Goal: Information Seeking & Learning: Compare options

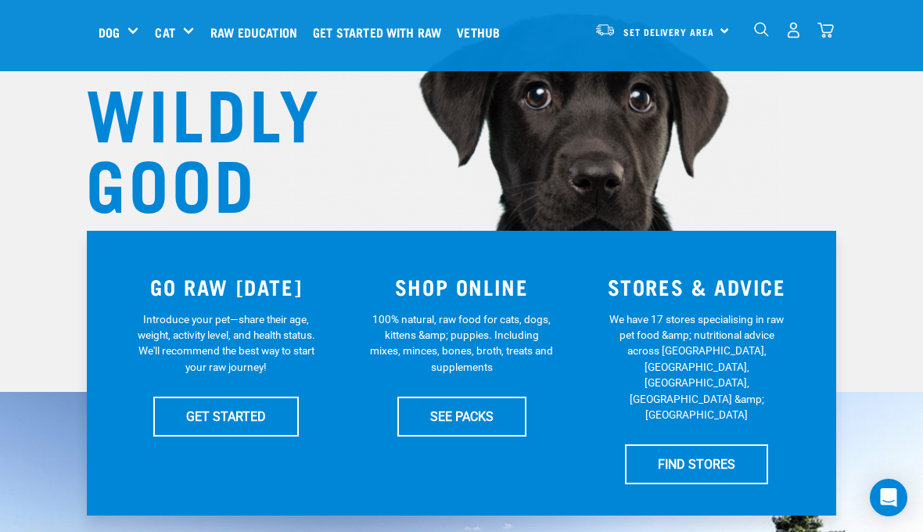
scroll to position [157, 0]
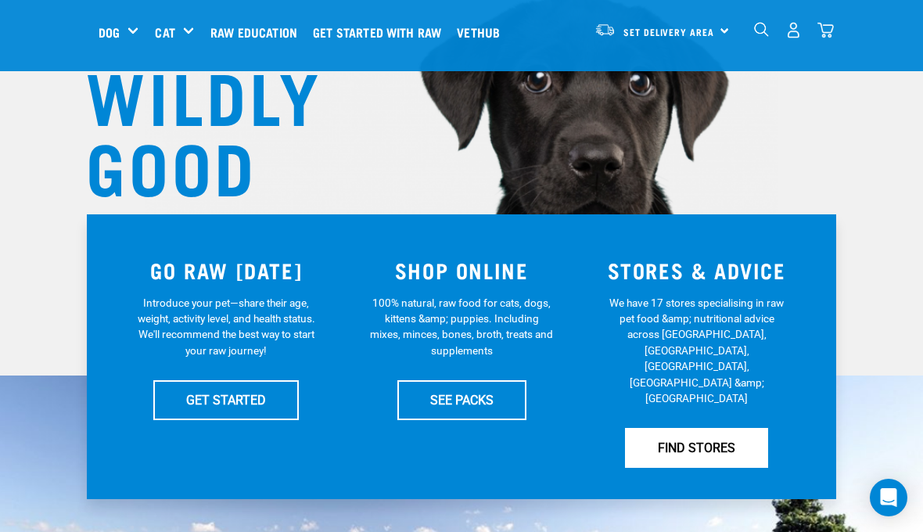
click at [727, 428] on link "FIND STORES" at bounding box center [696, 447] width 143 height 39
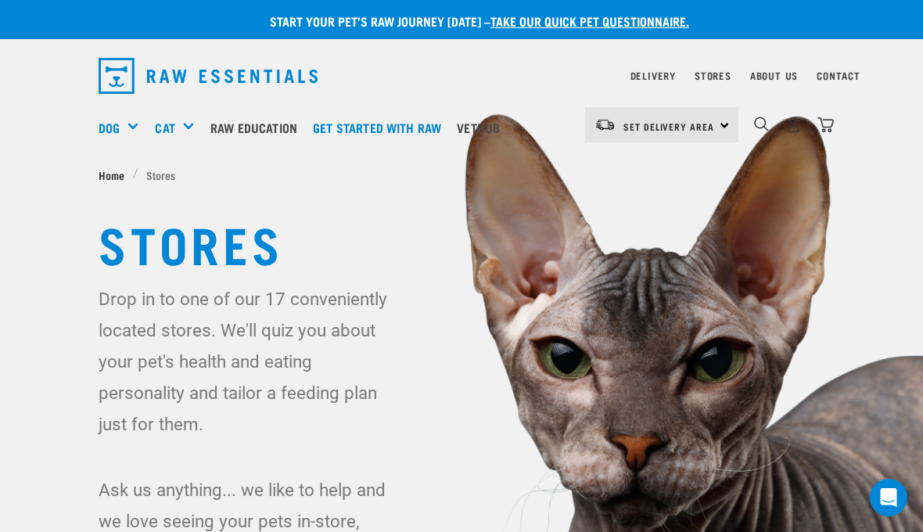
click at [107, 167] on span "Home" at bounding box center [112, 175] width 26 height 16
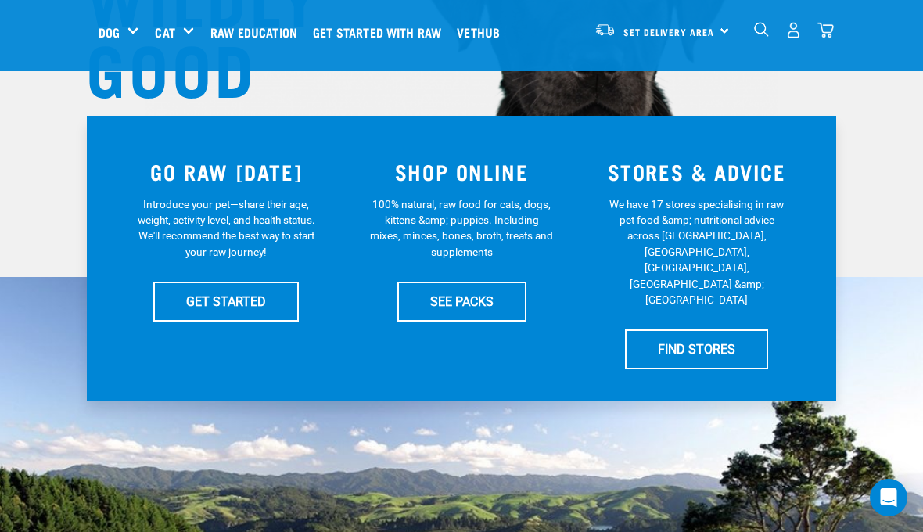
scroll to position [264, 0]
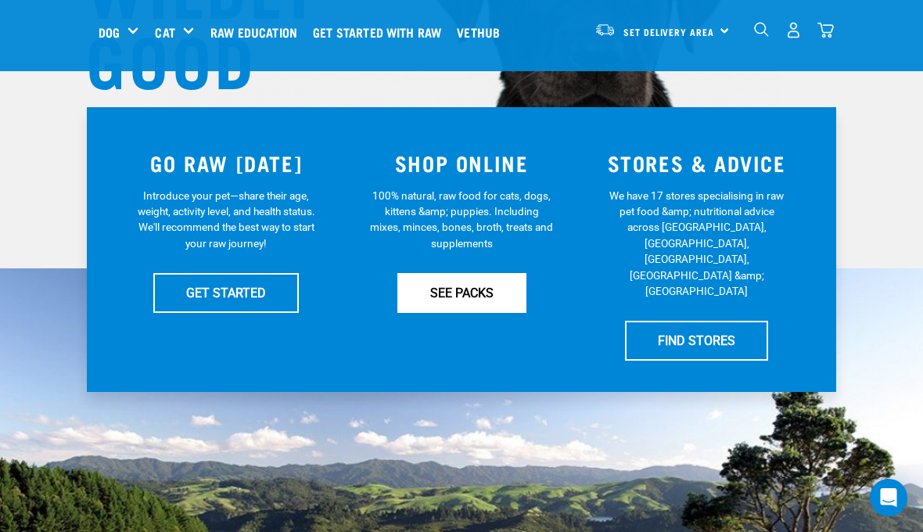
click at [488, 288] on link "SEE PACKS" at bounding box center [462, 292] width 129 height 39
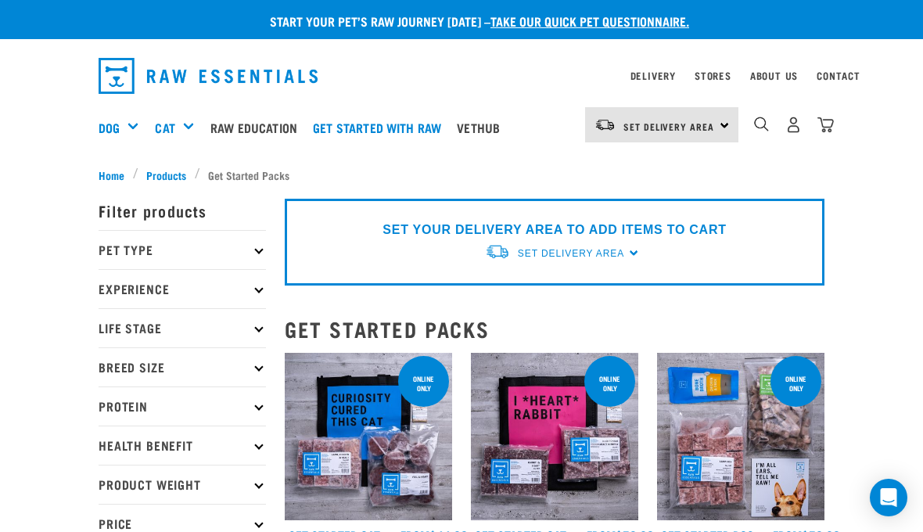
click at [249, 403] on p "Protein" at bounding box center [182, 406] width 167 height 39
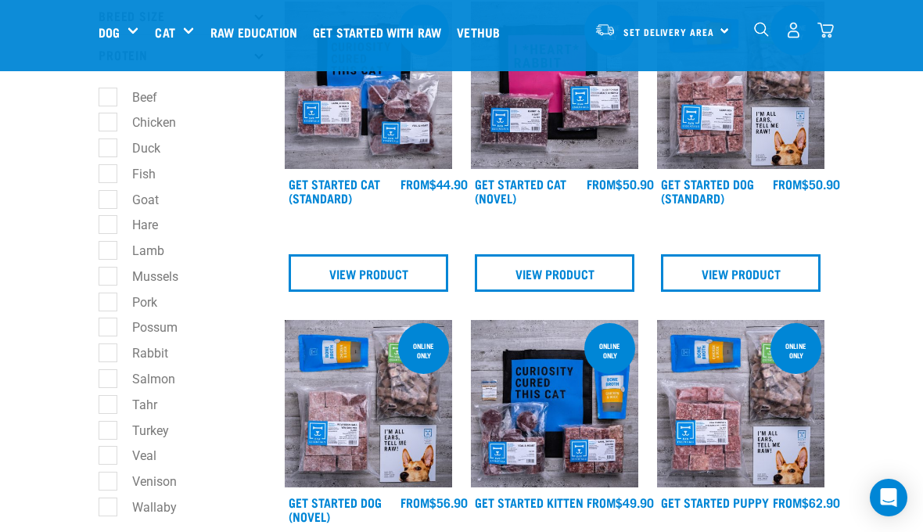
scroll to position [236, 0]
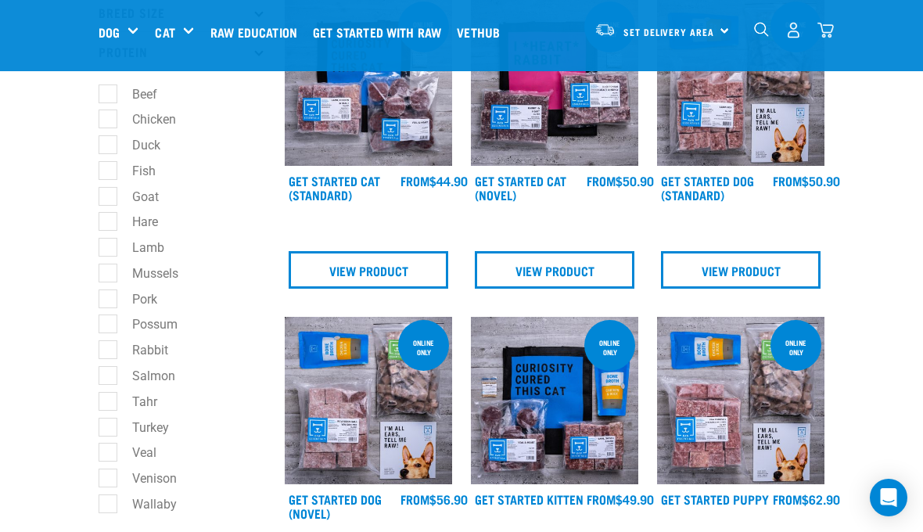
click at [115, 196] on label "Goat" at bounding box center [136, 197] width 58 height 20
click at [109, 196] on input "Goat" at bounding box center [104, 194] width 10 height 10
checkbox input "true"
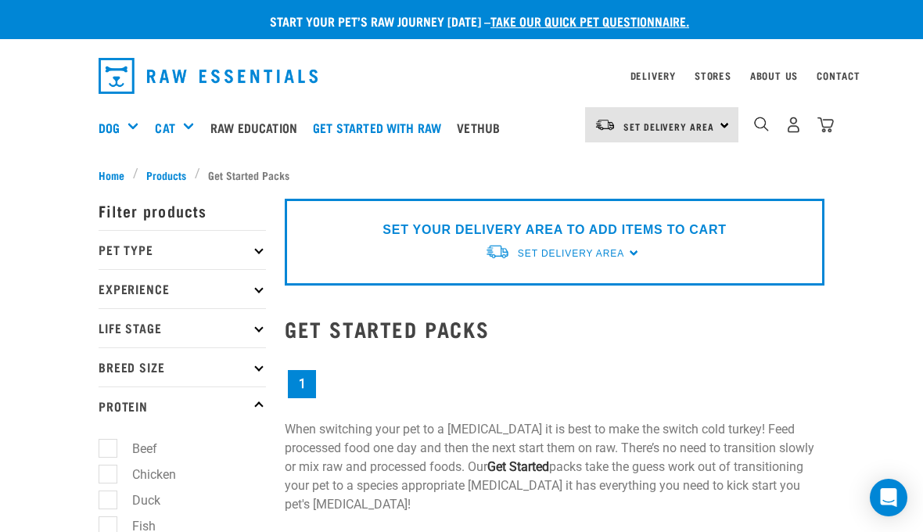
click at [260, 246] on p "Pet Type" at bounding box center [182, 249] width 167 height 39
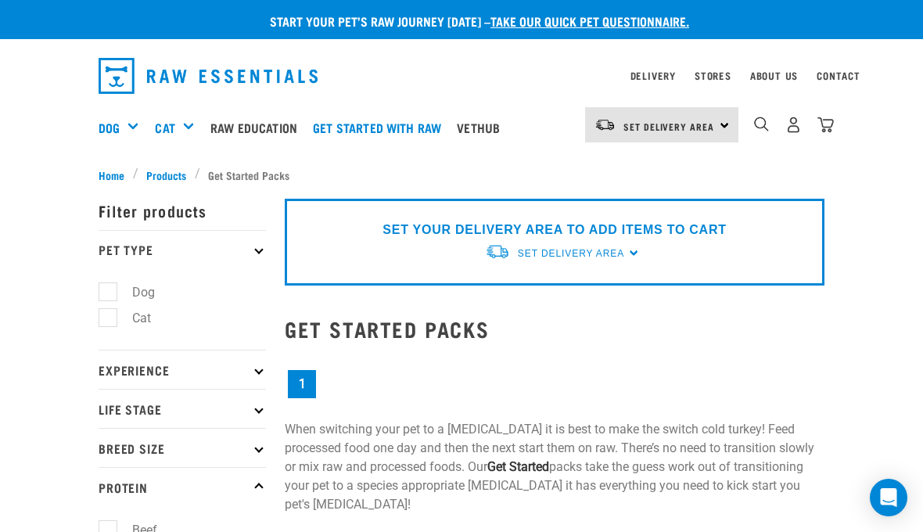
click at [114, 296] on label "Dog" at bounding box center [134, 293] width 54 height 20
click at [109, 295] on input "Dog" at bounding box center [104, 290] width 10 height 10
checkbox input "true"
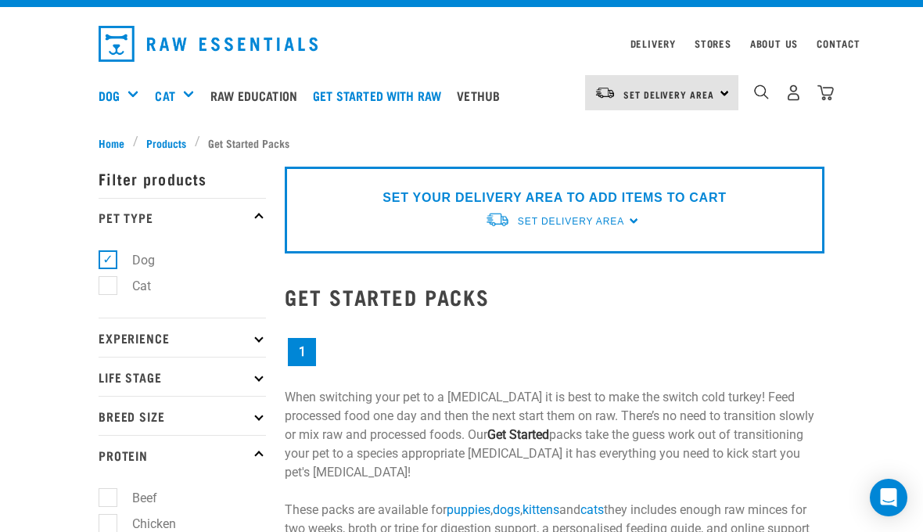
scroll to position [39, 0]
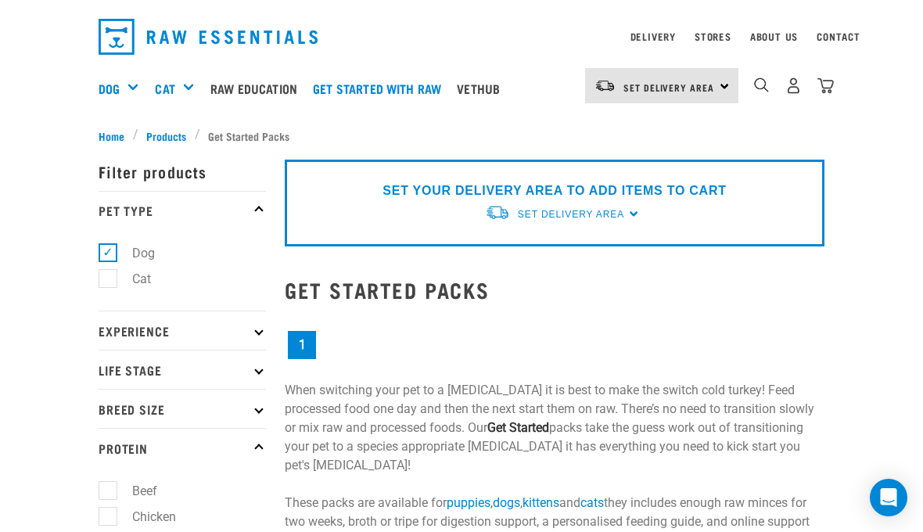
click at [257, 416] on p "Breed Size" at bounding box center [182, 408] width 167 height 39
click at [108, 477] on label "Medium Dogs" at bounding box center [161, 478] width 109 height 20
click at [108, 477] on input "Medium Dogs" at bounding box center [104, 475] width 10 height 10
checkbox input "true"
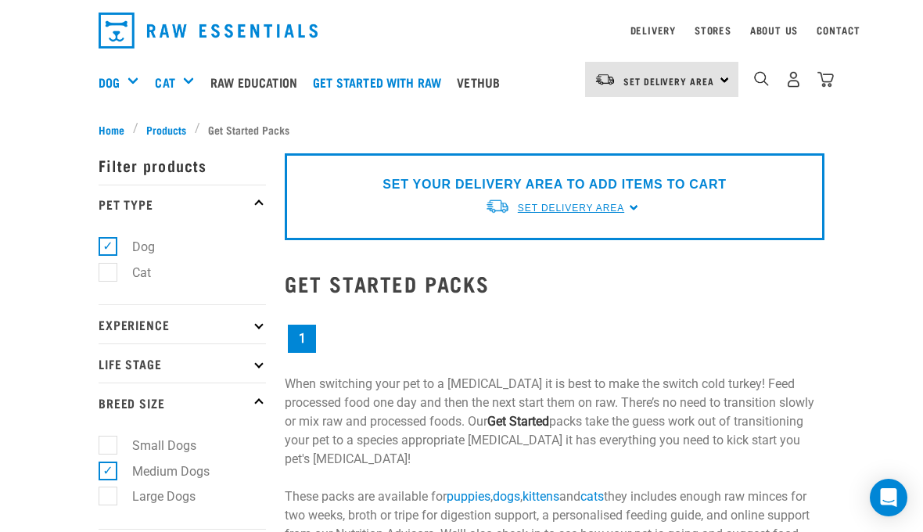
click at [614, 207] on span "Set Delivery Area" at bounding box center [571, 208] width 106 height 11
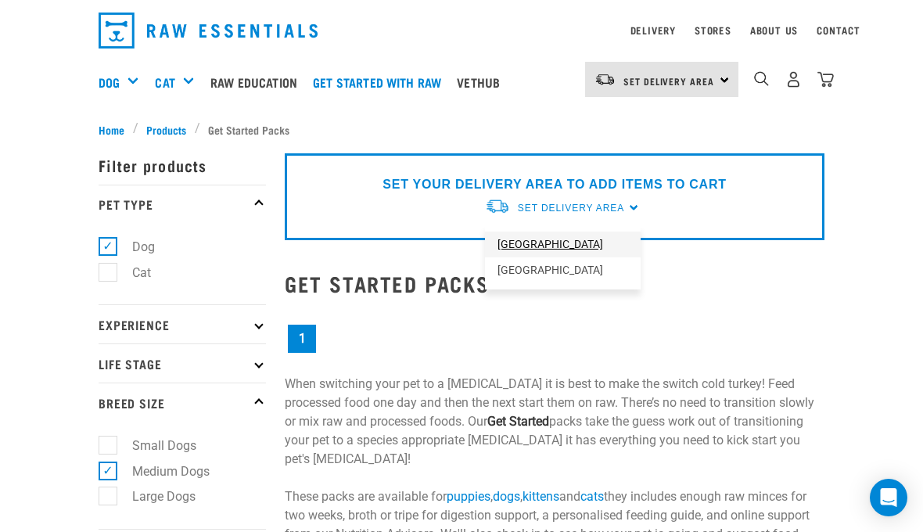
click at [565, 245] on link "[GEOGRAPHIC_DATA]" at bounding box center [563, 245] width 156 height 26
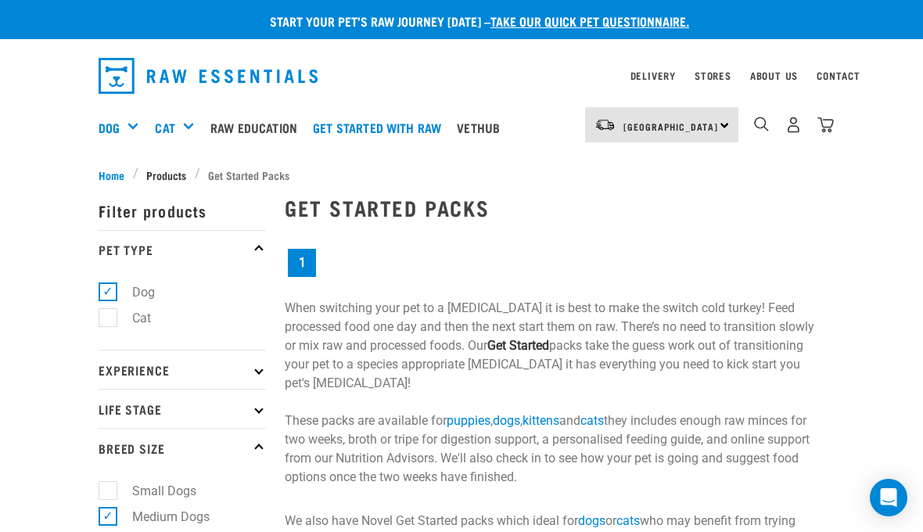
click at [170, 171] on span "Products" at bounding box center [166, 175] width 40 height 16
click at [158, 171] on span "Products" at bounding box center [166, 175] width 40 height 16
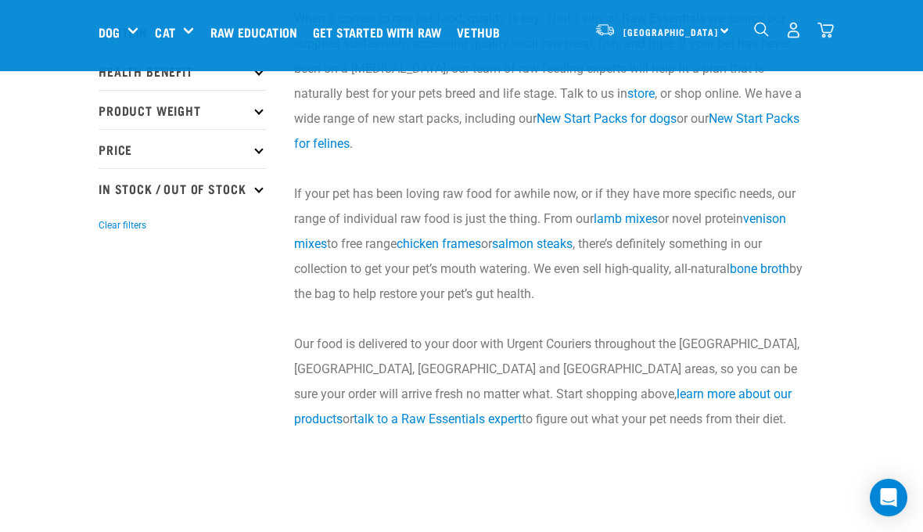
scroll to position [269, 0]
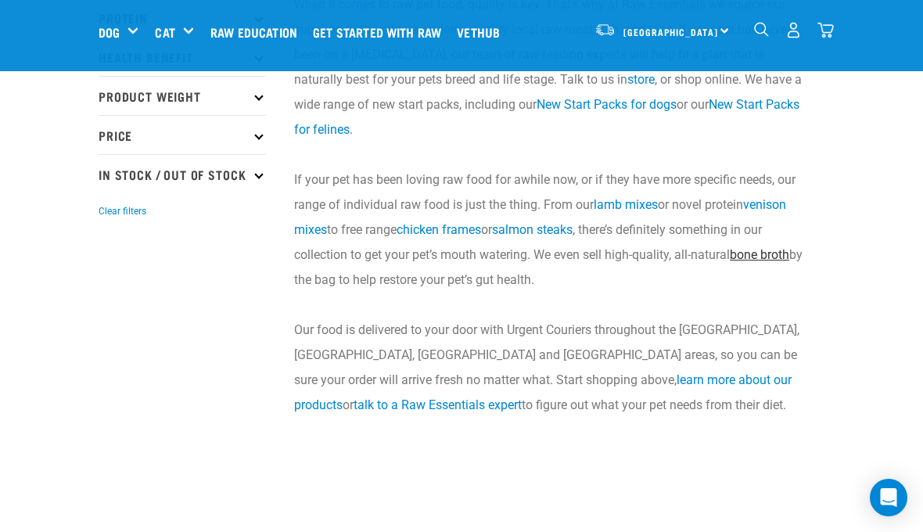
click at [772, 250] on link "bone broth" at bounding box center [759, 254] width 59 height 15
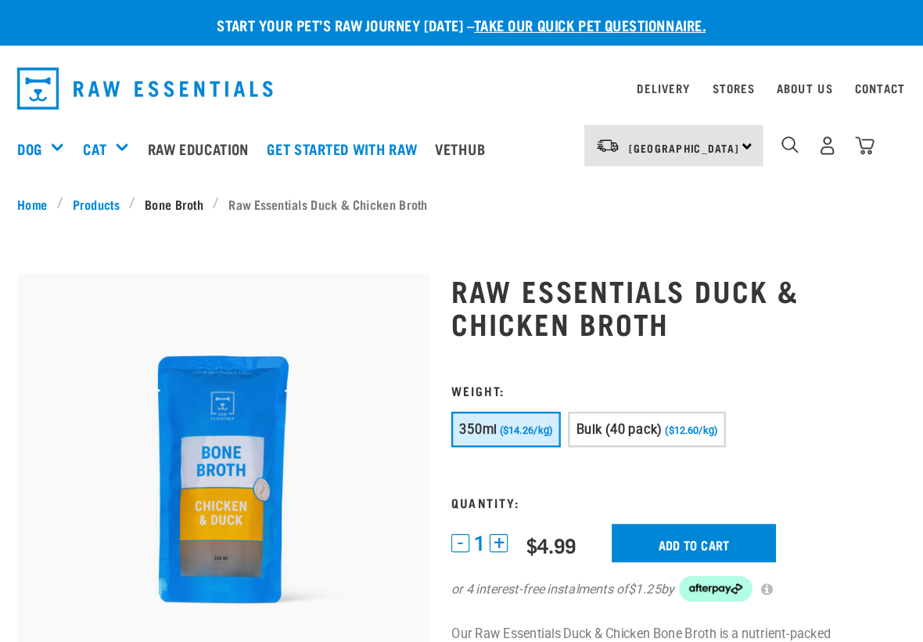
click at [200, 171] on link "Bone Broth" at bounding box center [233, 175] width 67 height 16
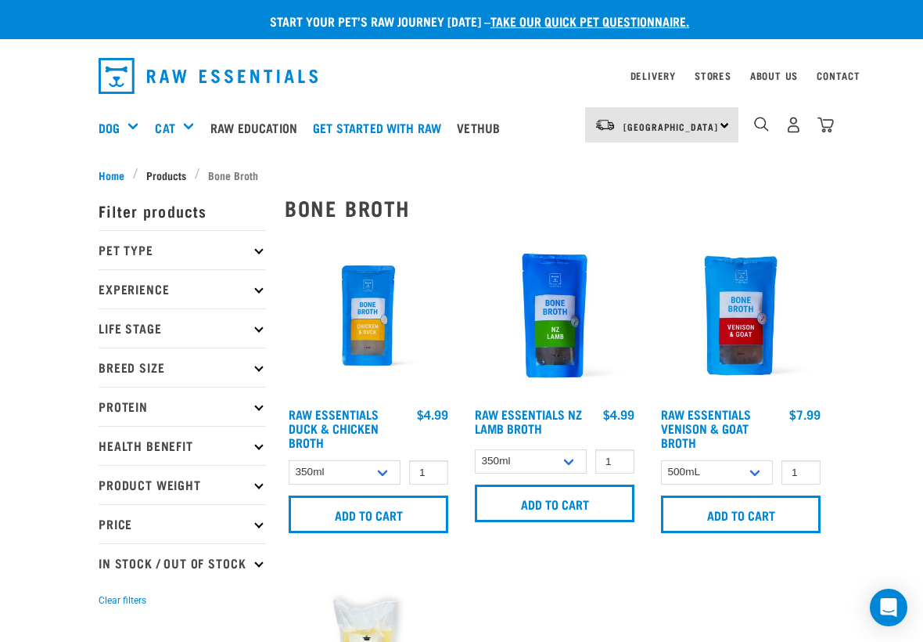
click at [164, 167] on span "Products" at bounding box center [166, 175] width 40 height 16
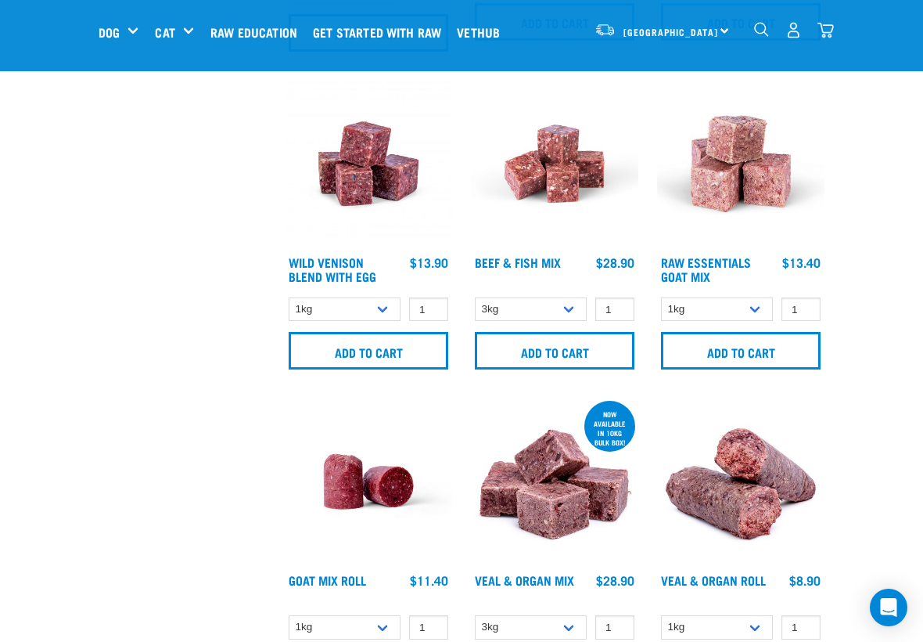
scroll to position [1959, 0]
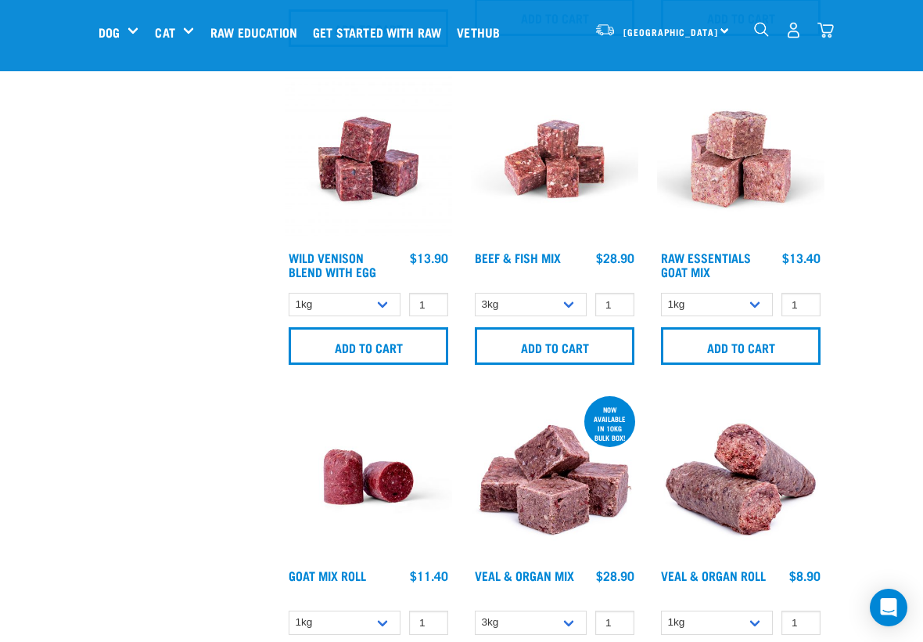
click at [753, 178] on img at bounding box center [740, 158] width 167 height 167
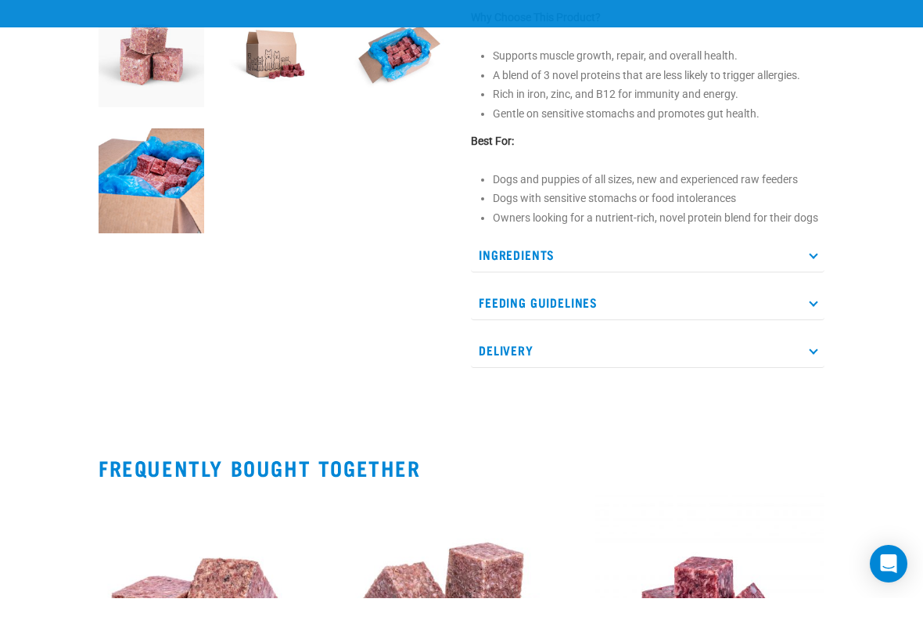
scroll to position [437, 0]
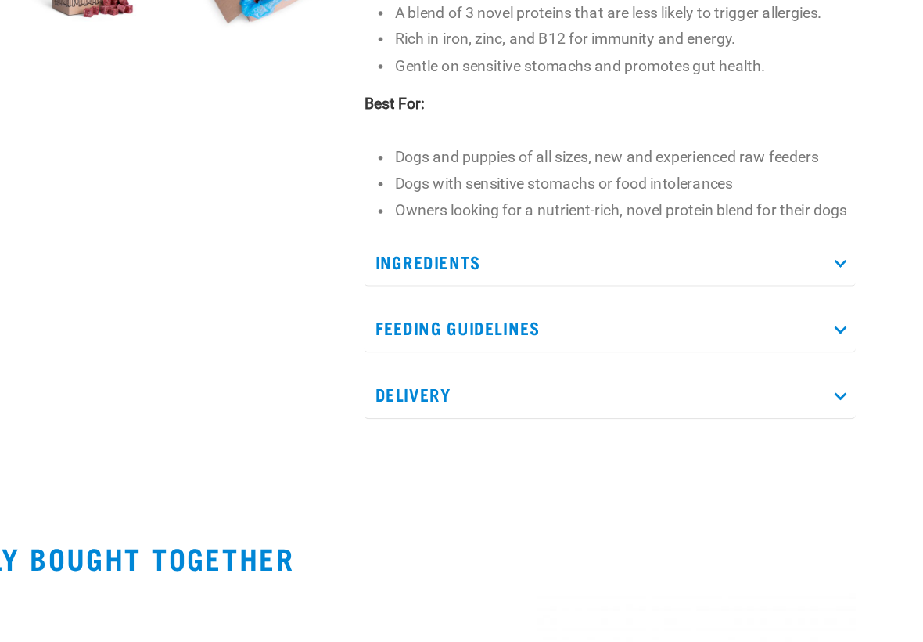
click at [809, 294] on icon at bounding box center [813, 298] width 9 height 9
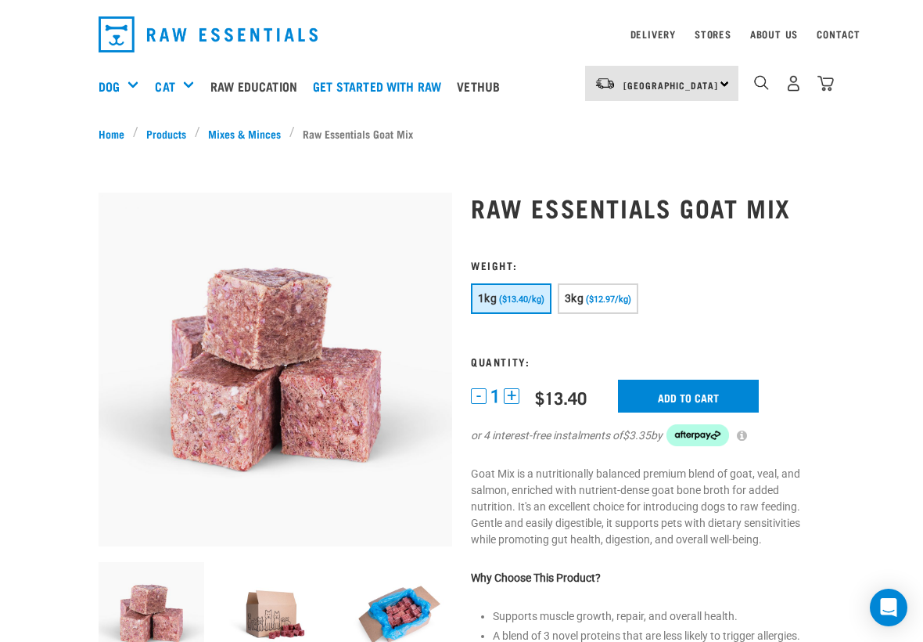
scroll to position [41, 0]
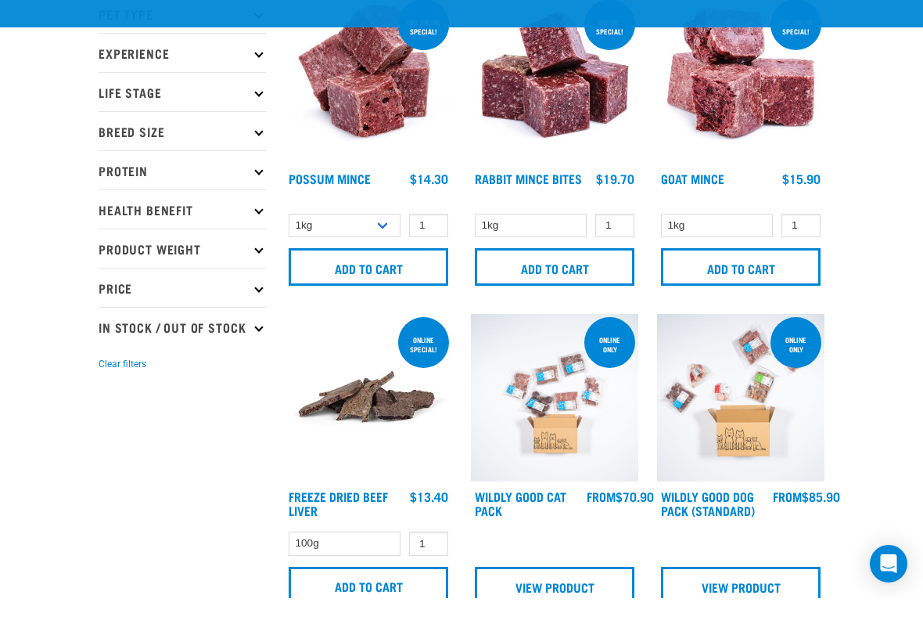
scroll to position [75, 0]
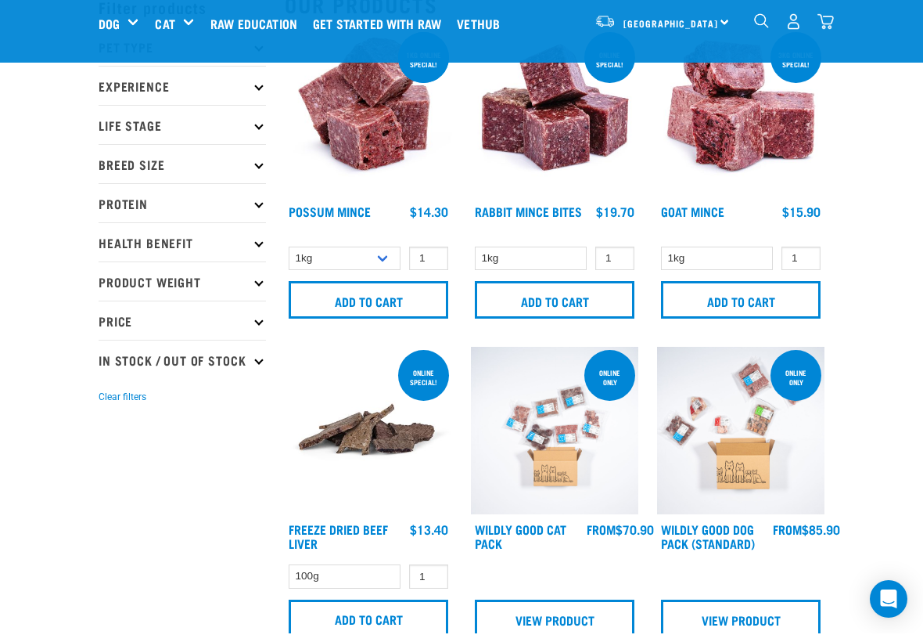
click at [252, 157] on p "Breed Size" at bounding box center [182, 172] width 167 height 39
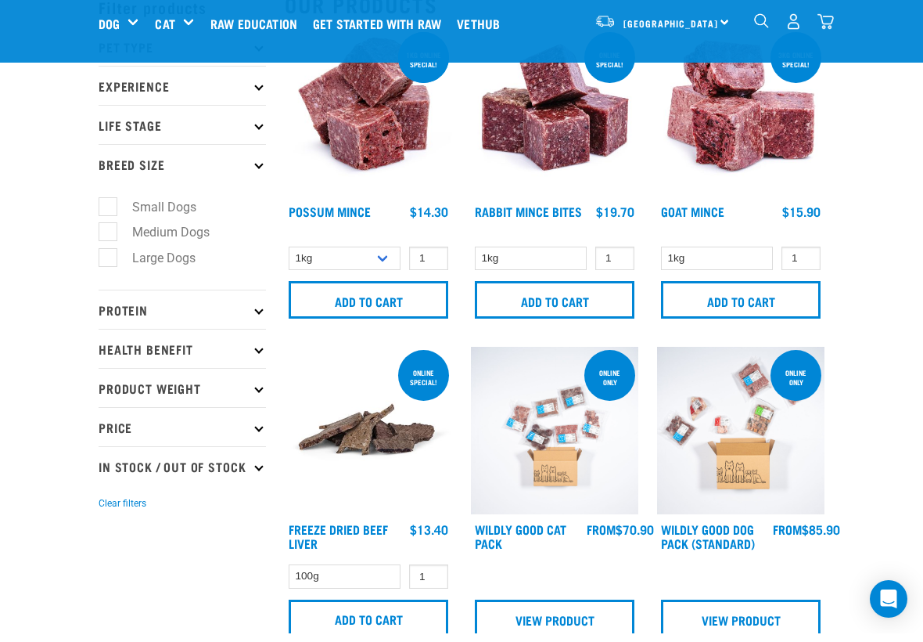
click at [107, 233] on label "Medium Dogs" at bounding box center [161, 241] width 109 height 20
click at [106, 233] on input "Medium Dogs" at bounding box center [104, 238] width 10 height 10
checkbox input "true"
click at [256, 313] on p "Protein" at bounding box center [182, 317] width 167 height 39
click at [256, 314] on icon at bounding box center [258, 318] width 9 height 9
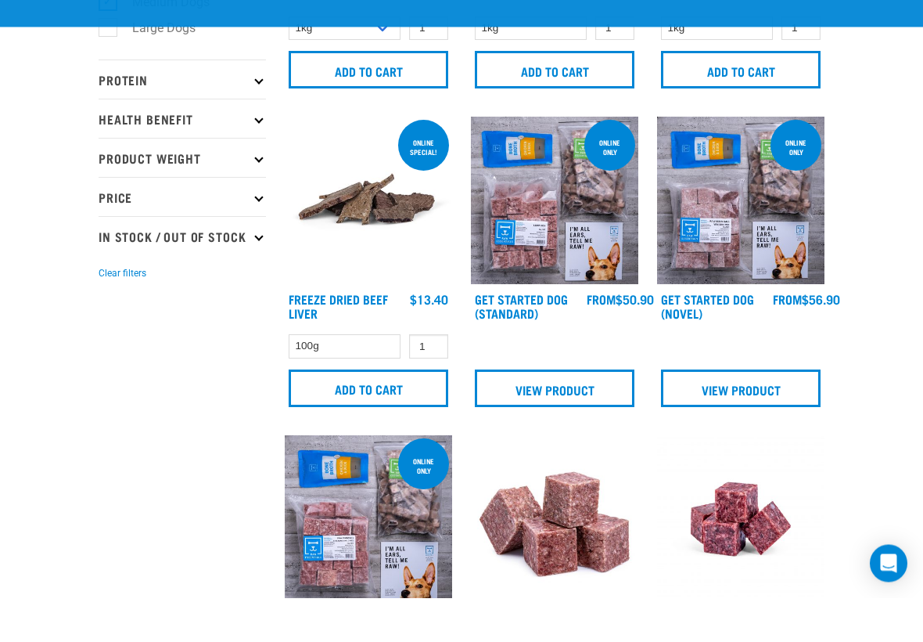
scroll to position [303, 0]
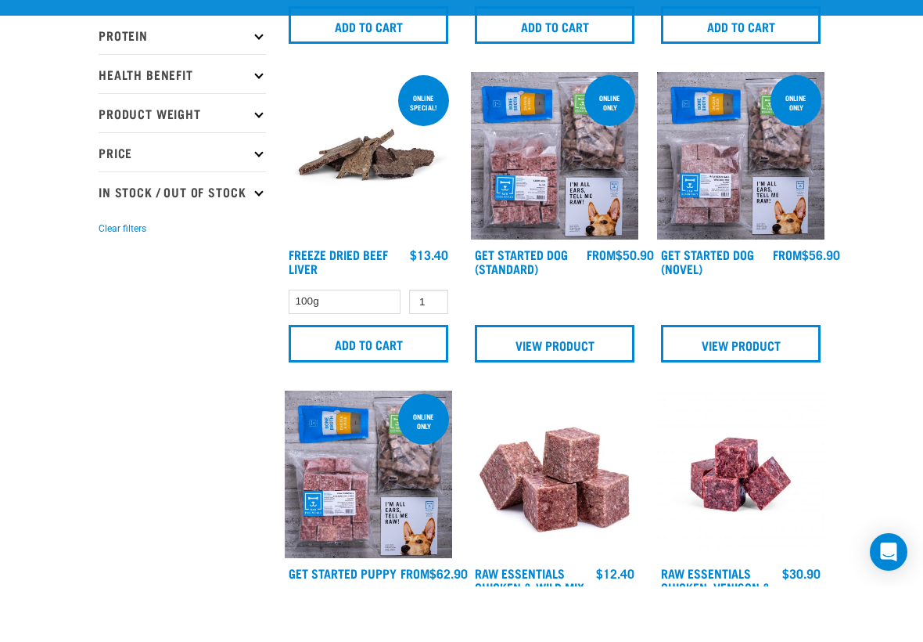
click at [257, 86] on icon at bounding box center [258, 90] width 9 height 9
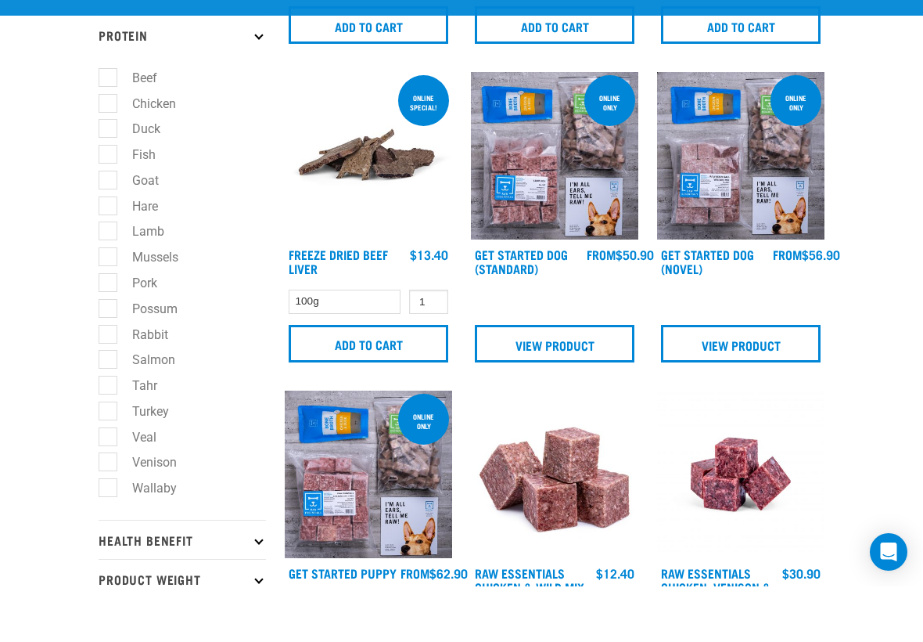
click at [107, 124] on label "Beef" at bounding box center [135, 134] width 56 height 20
click at [103, 125] on input "Beef" at bounding box center [104, 130] width 10 height 10
checkbox input "true"
click at [107, 175] on label "Duck" at bounding box center [136, 185] width 59 height 20
click at [106, 177] on input "Duck" at bounding box center [104, 182] width 10 height 10
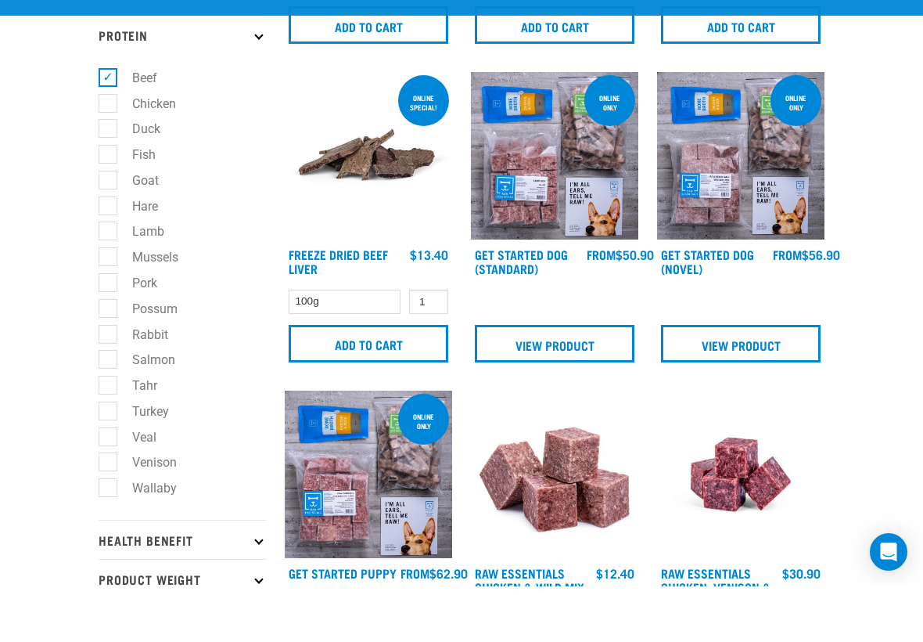
checkbox input "true"
click at [113, 226] on label "Goat" at bounding box center [136, 236] width 58 height 20
click at [109, 228] on input "Goat" at bounding box center [104, 233] width 10 height 10
checkbox input "true"
click at [112, 252] on label "Hare" at bounding box center [135, 262] width 57 height 20
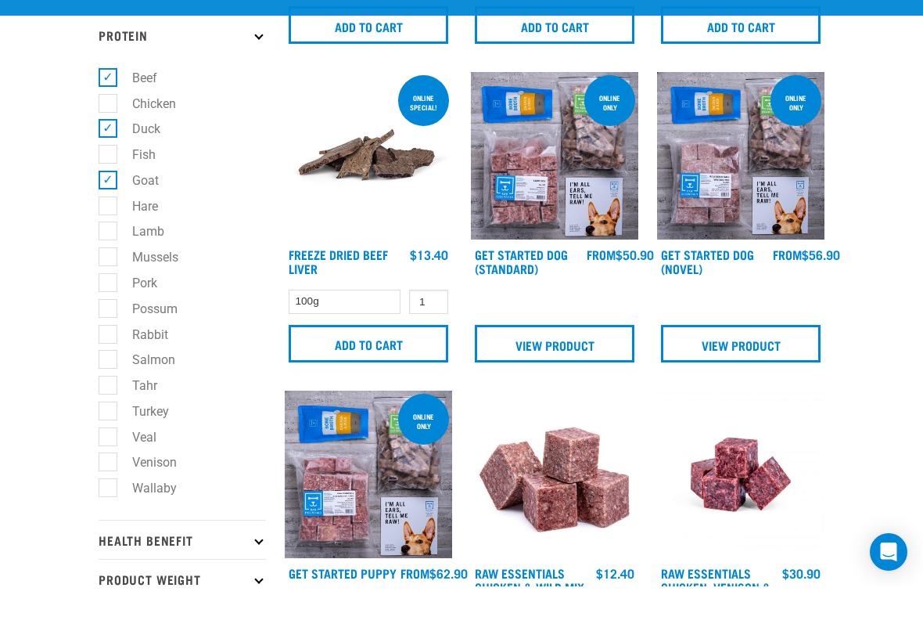
click at [109, 254] on input "Hare" at bounding box center [104, 259] width 10 height 10
checkbox input "true"
click at [112, 277] on label "Lamb" at bounding box center [138, 287] width 63 height 20
click at [109, 279] on input "Lamb" at bounding box center [104, 284] width 10 height 10
checkbox input "true"
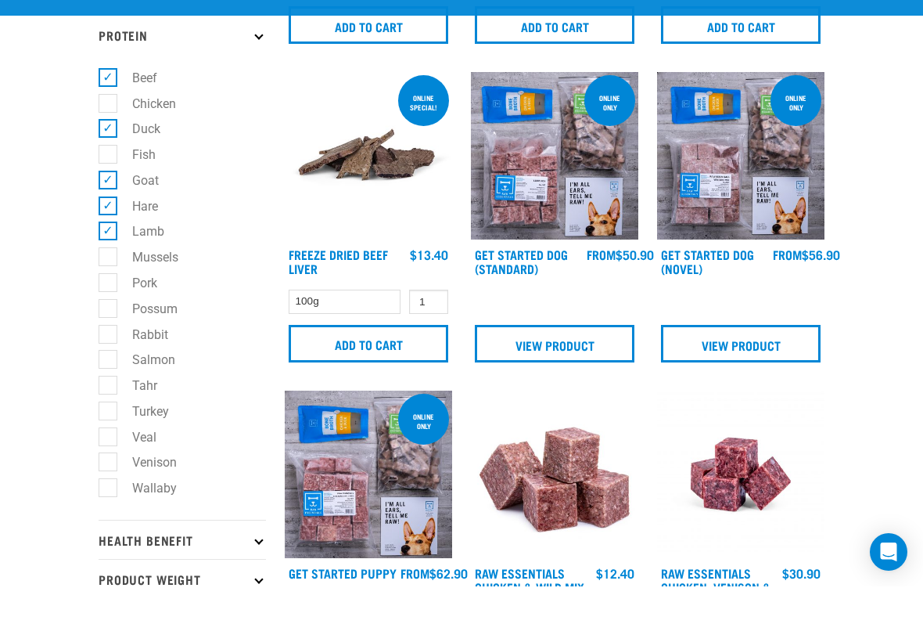
click at [110, 303] on label "Mussels" at bounding box center [145, 313] width 77 height 20
click at [109, 305] on input "Mussels" at bounding box center [104, 310] width 10 height 10
checkbox input "true"
click at [115, 380] on label "Rabbit" at bounding box center [140, 390] width 67 height 20
click at [109, 382] on input "Rabbit" at bounding box center [104, 387] width 10 height 10
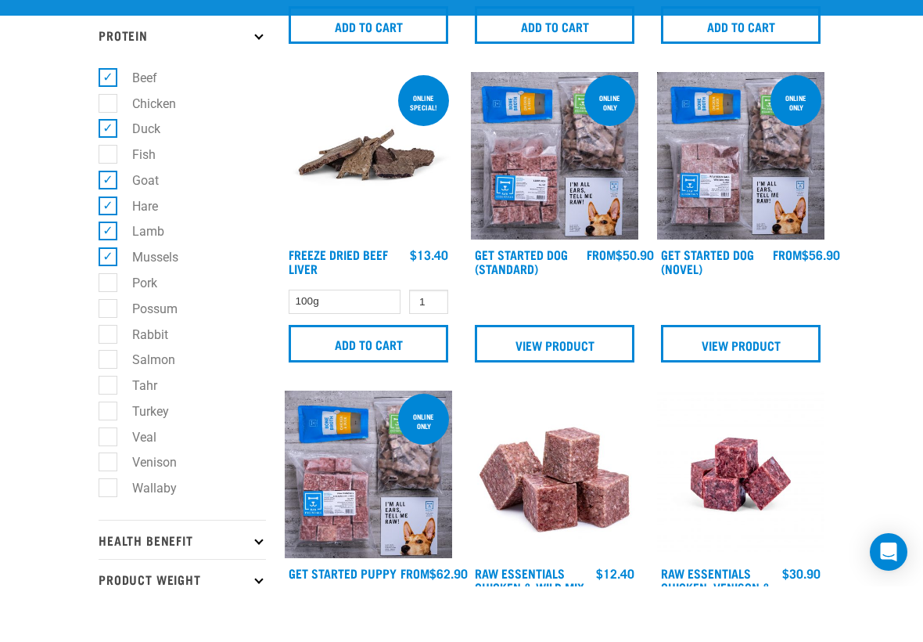
checkbox input "true"
click at [111, 431] on label "Tahr" at bounding box center [135, 441] width 56 height 20
click at [109, 433] on input "Tahr" at bounding box center [104, 438] width 10 height 10
checkbox input "true"
click at [109, 457] on label "Turkey" at bounding box center [141, 467] width 68 height 20
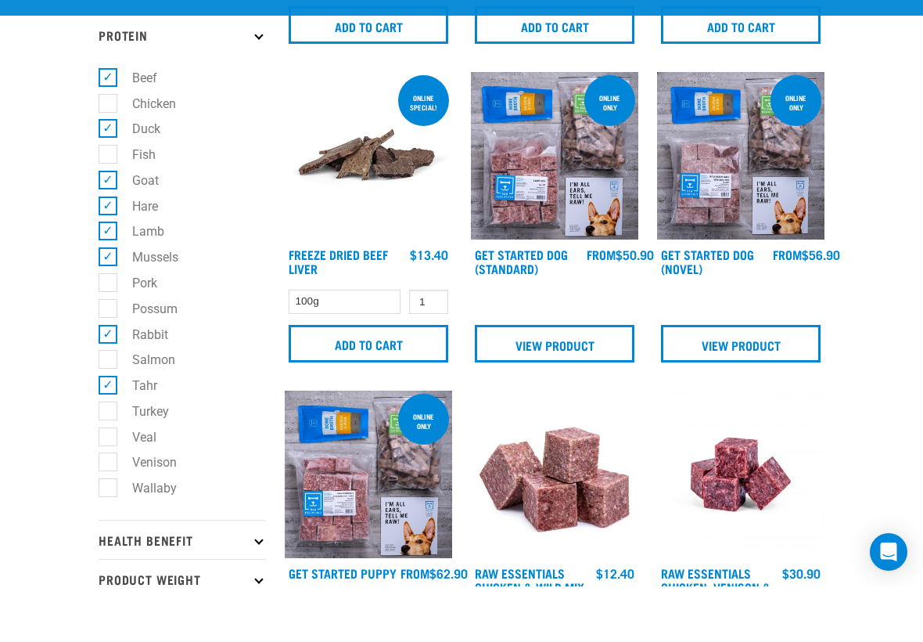
click at [109, 459] on input "Turkey" at bounding box center [104, 464] width 10 height 10
checkbox input "true"
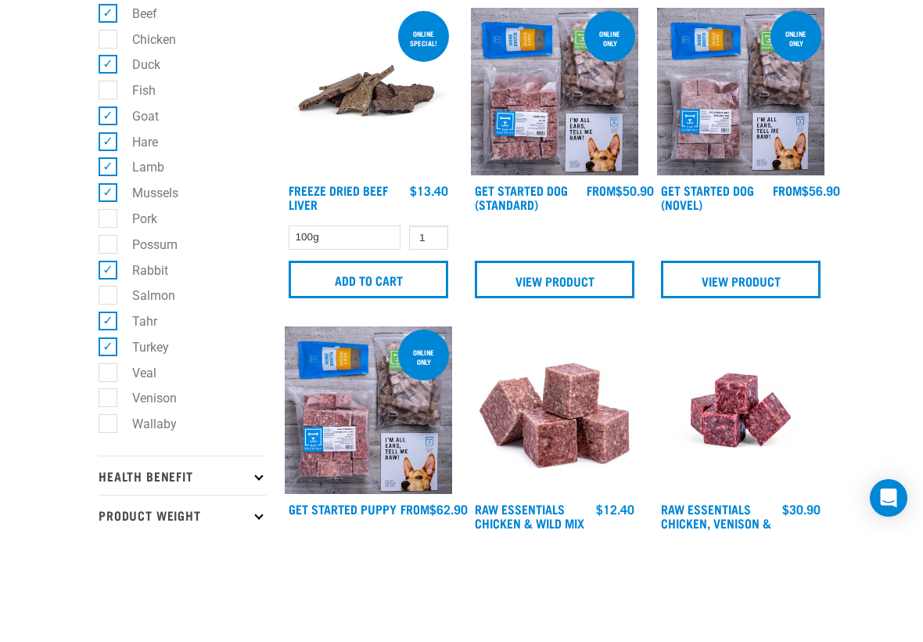
click at [110, 498] on label "Venison" at bounding box center [145, 508] width 76 height 20
click at [109, 500] on input "Venison" at bounding box center [104, 505] width 10 height 10
checkbox input "true"
click at [110, 524] on label "Wallaby" at bounding box center [145, 534] width 76 height 20
click at [109, 526] on input "Wallaby" at bounding box center [104, 531] width 10 height 10
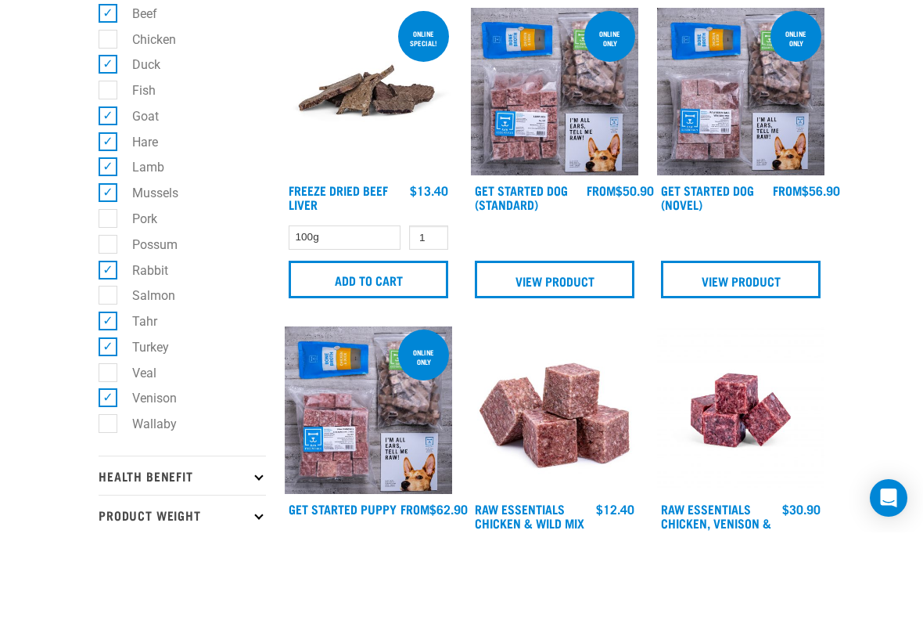
checkbox input "true"
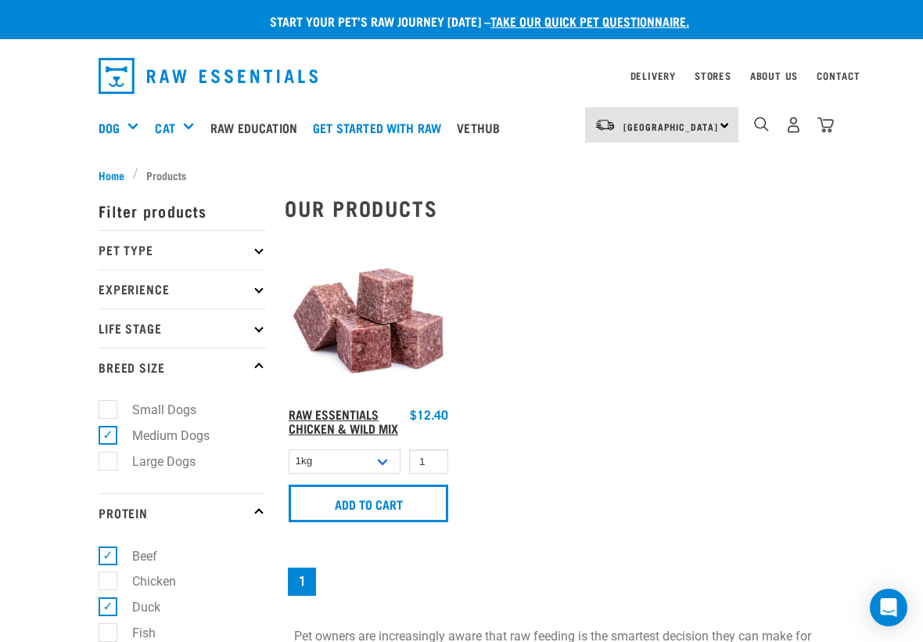
click at [332, 415] on link "Raw Essentials Chicken & Wild Mix" at bounding box center [344, 420] width 110 height 21
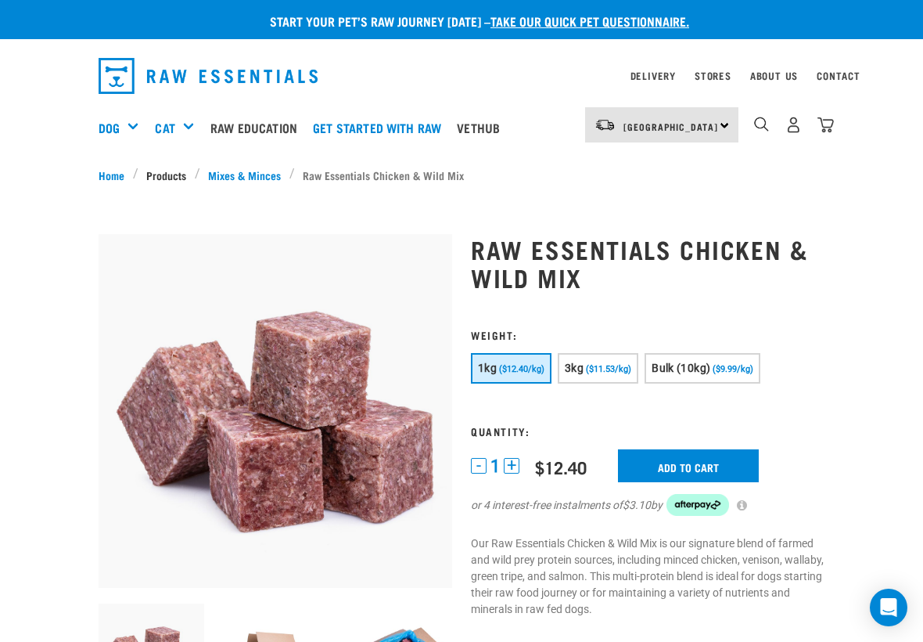
click at [174, 173] on link "Products" at bounding box center [167, 175] width 56 height 16
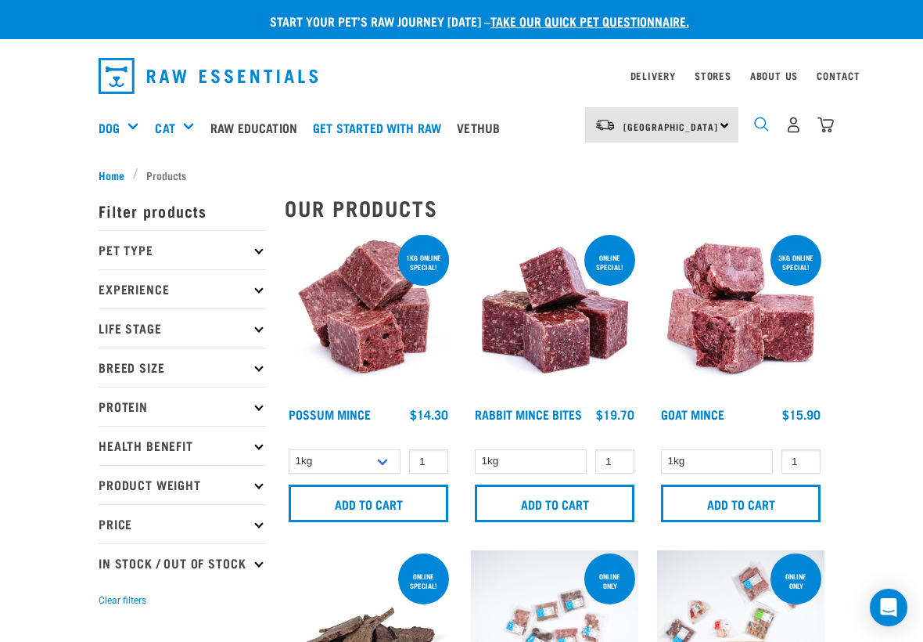
click at [763, 120] on img "dropdown navigation" at bounding box center [761, 124] width 15 height 15
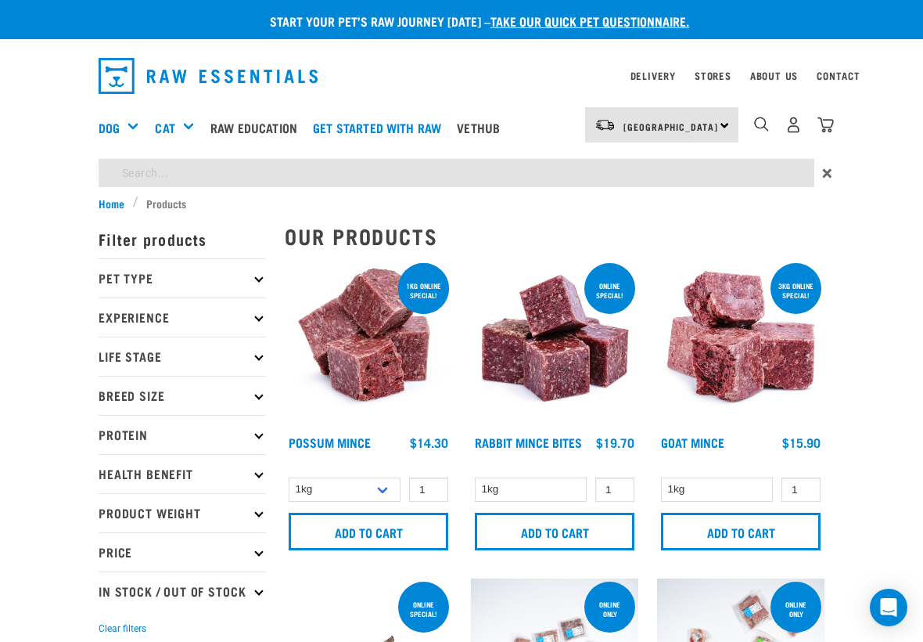
click at [349, 167] on input "search" at bounding box center [457, 173] width 716 height 28
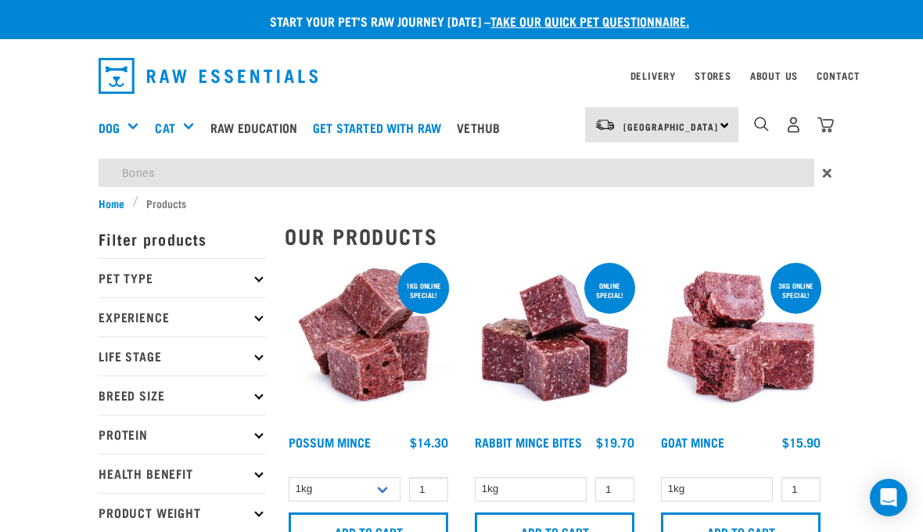
type input "Bones"
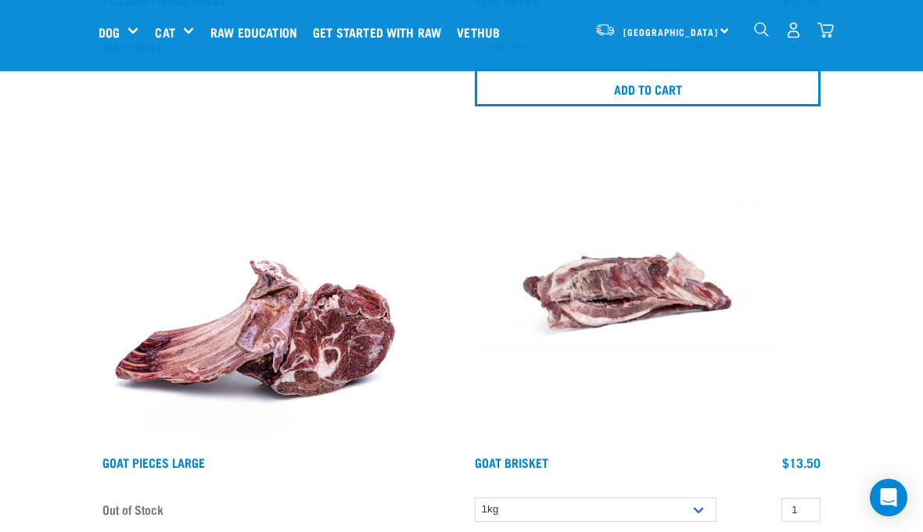
scroll to position [2356, 0]
